Goal: Subscribe to service/newsletter

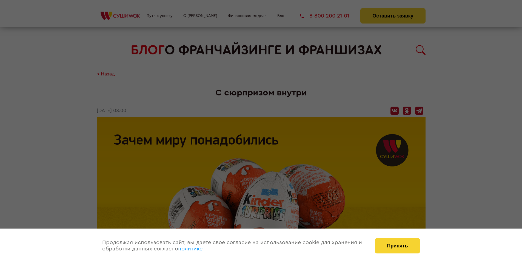
scroll to position [507, 0]
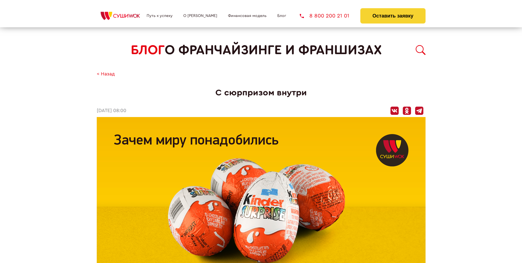
scroll to position [507, 0]
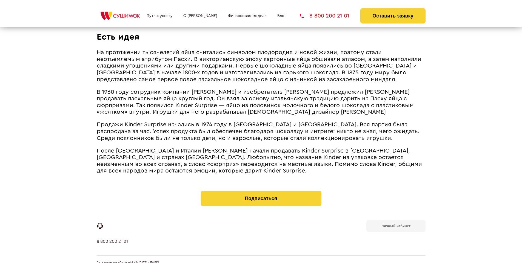
click at [396, 225] on b "Личный кабинет" at bounding box center [395, 227] width 29 height 4
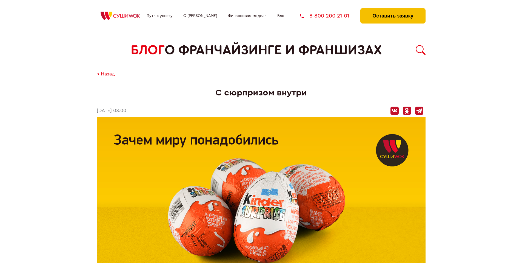
click at [393, 10] on button "Оставить заявку" at bounding box center [392, 15] width 65 height 15
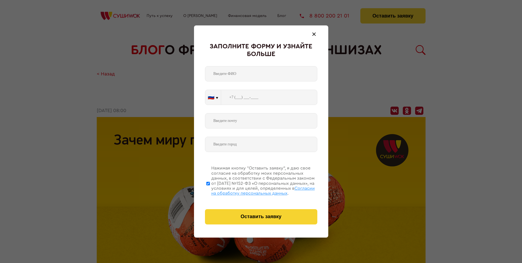
click at [254, 190] on span "Согласии на обработку персональных данных" at bounding box center [263, 191] width 104 height 9
click at [210, 190] on input "Нажимая кнопку “Оставить заявку”, я даю свое согласие на обработку моих персона…" at bounding box center [208, 184] width 4 height 44
checkbox input "false"
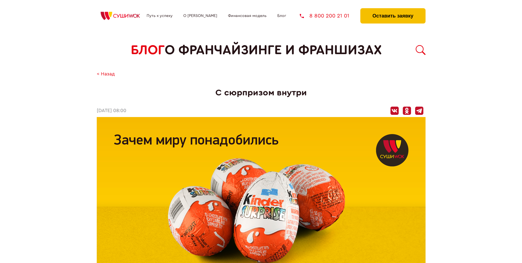
click at [393, 10] on button "Оставить заявку" at bounding box center [392, 15] width 65 height 15
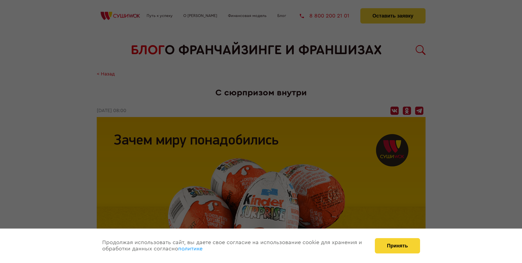
scroll to position [507, 0]
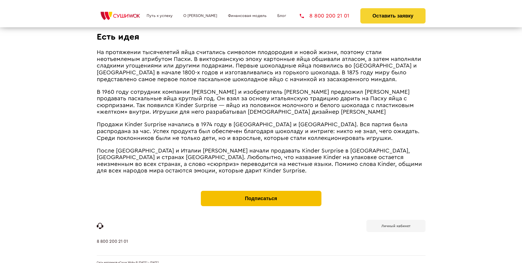
click at [261, 191] on button "Подписаться" at bounding box center [261, 198] width 121 height 15
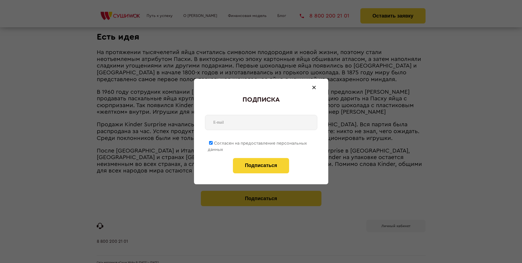
click at [257, 142] on span "Согласен на предоставление персональных данных" at bounding box center [257, 146] width 99 height 11
click at [213, 142] on input "Согласен на предоставление персональных данных" at bounding box center [211, 143] width 4 height 4
checkbox input "false"
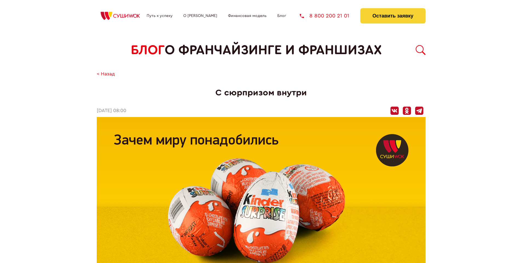
scroll to position [507, 0]
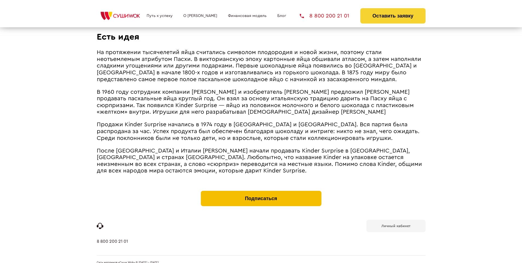
click at [261, 191] on button "Подписаться" at bounding box center [261, 198] width 121 height 15
